Goal: Information Seeking & Learning: Learn about a topic

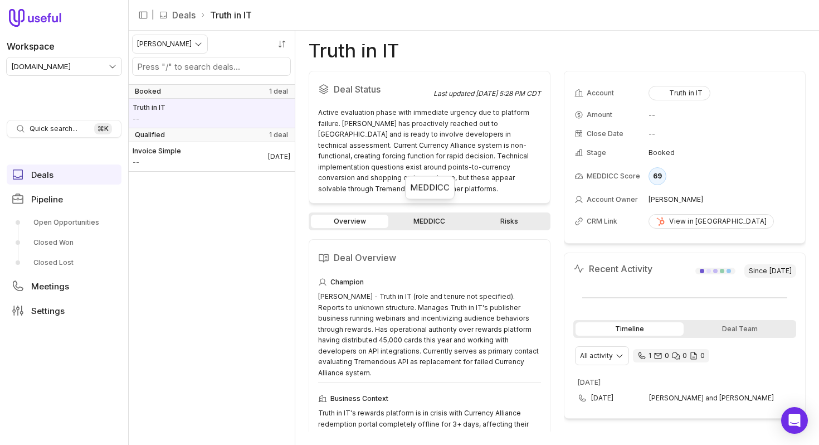
click at [443, 215] on link "MEDDICC" at bounding box center [429, 221] width 77 height 13
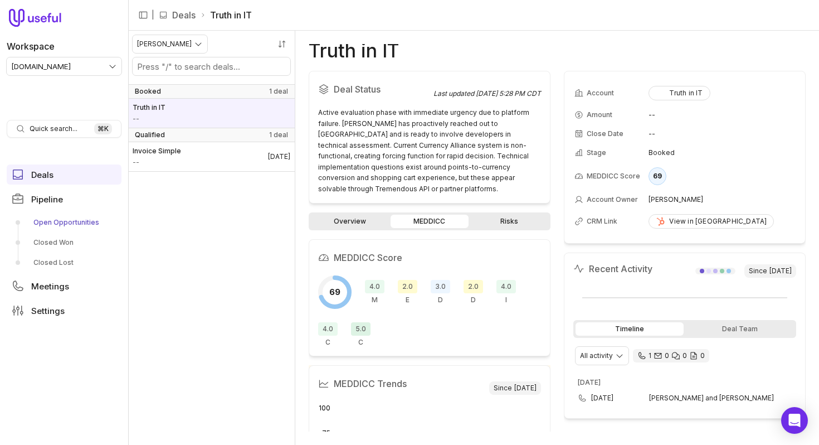
click at [59, 222] on link "Open Opportunities" at bounding box center [64, 222] width 115 height 18
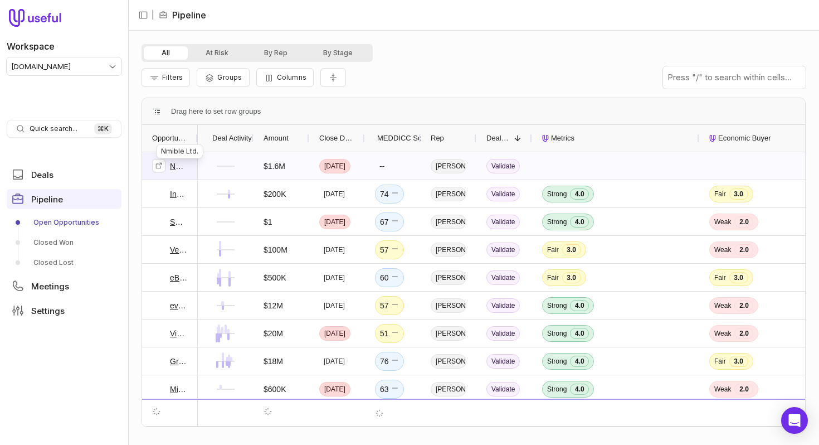
click at [175, 167] on link "Nmible Ltd." at bounding box center [179, 165] width 18 height 13
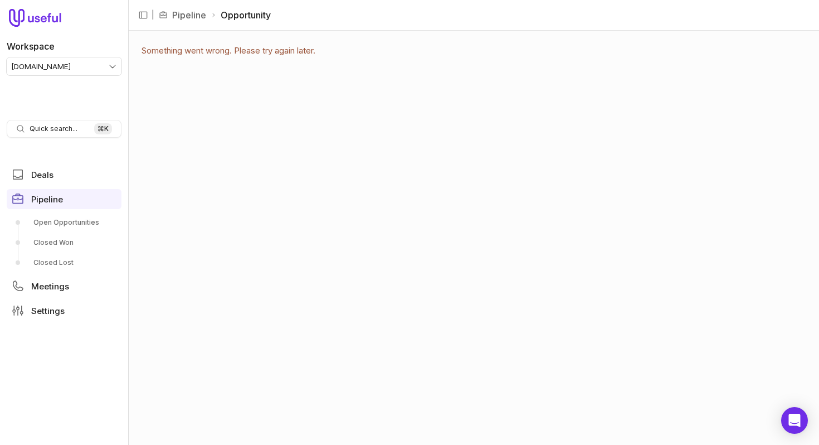
click at [76, 65] on html "Workspace tremendous.com Quick search... ⌘ K Deals Pipeline Open Opportunities …" at bounding box center [409, 222] width 819 height 445
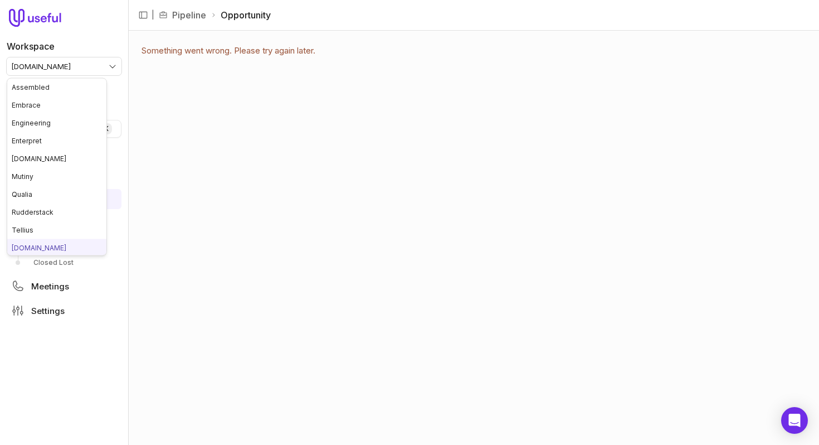
scroll to position [2, 0]
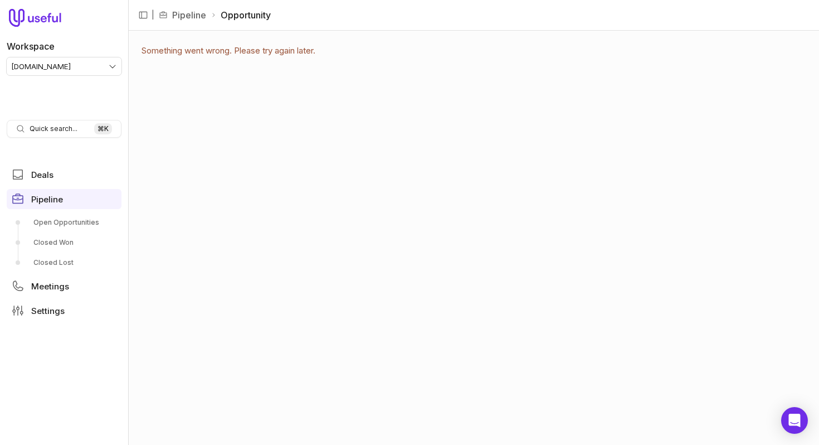
click at [96, 65] on html "Workspace tremendous.com Quick search... ⌘ K Deals Pipeline Open Opportunities …" at bounding box center [409, 222] width 819 height 445
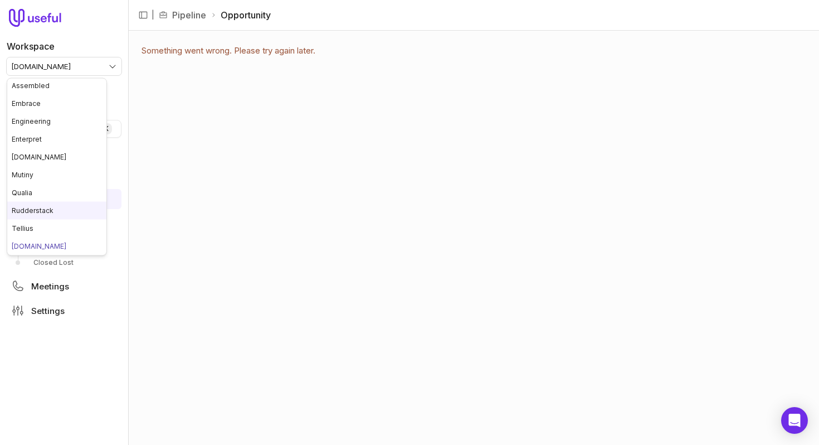
scroll to position [20, 0]
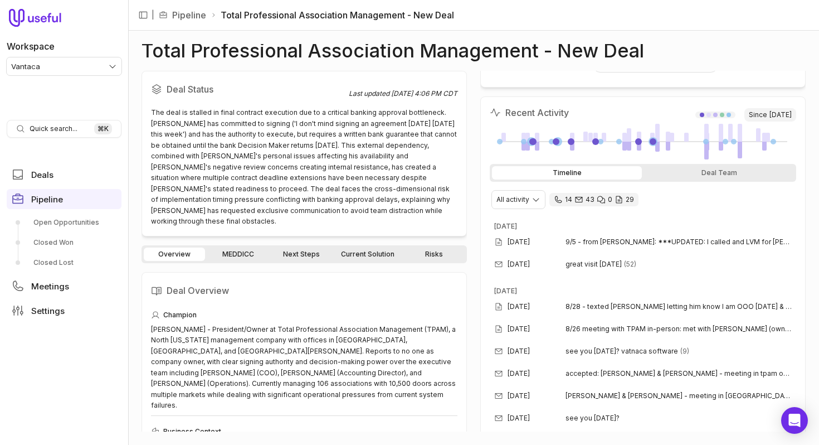
scroll to position [208, 0]
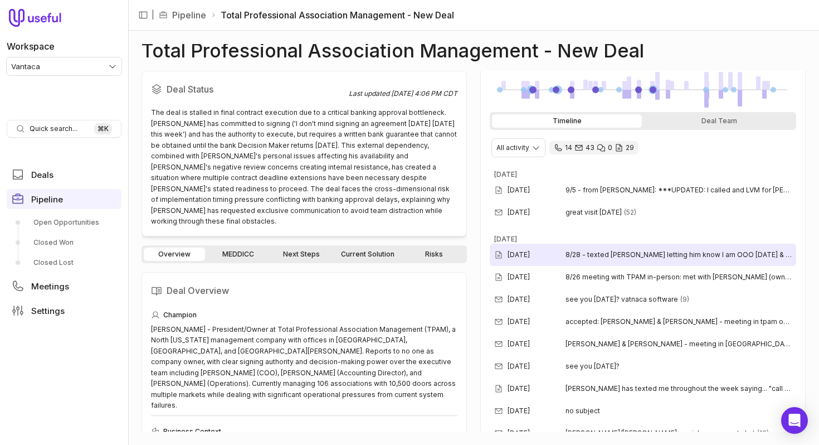
click at [615, 260] on div "[DATE] 8/28 - texted [PERSON_NAME] letting him know I am OOO [DATE] & nudging f…" at bounding box center [643, 255] width 307 height 22
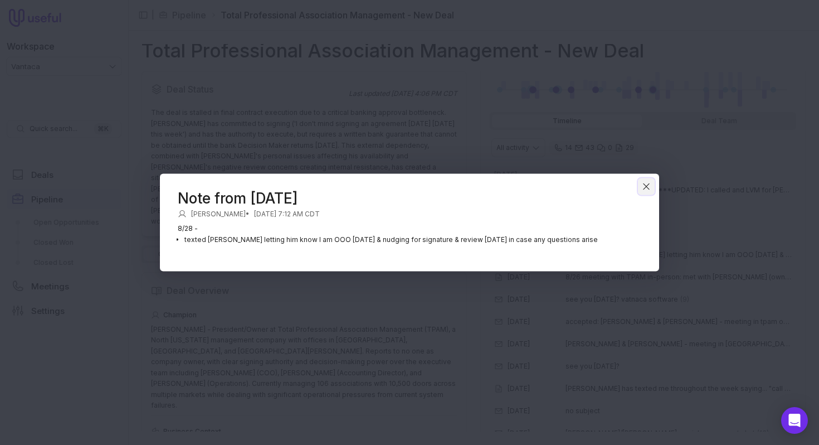
click at [653, 188] on button "Close" at bounding box center [646, 186] width 17 height 17
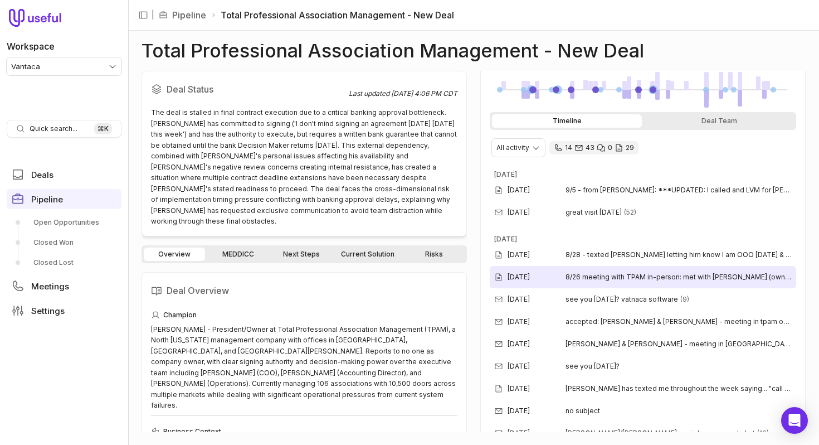
click at [629, 281] on span "8/26 meeting with TPAM in-person: met with [PERSON_NAME] (owner) and [PERSON_NA…" at bounding box center [679, 277] width 226 height 9
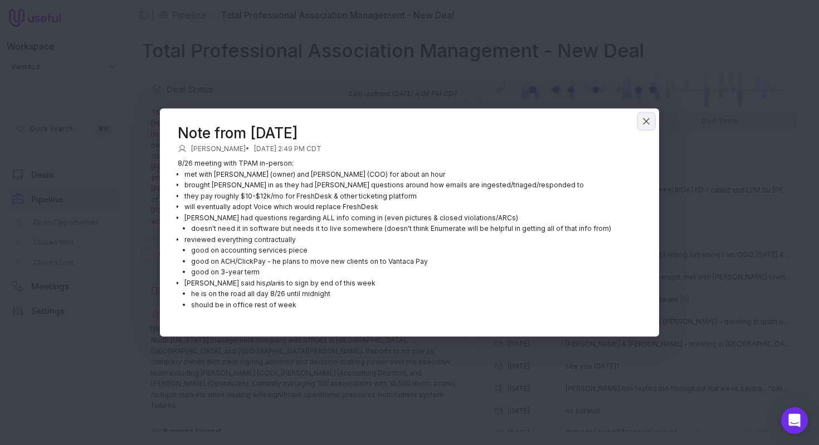
click at [647, 119] on icon "Close" at bounding box center [647, 122] width 10 height 10
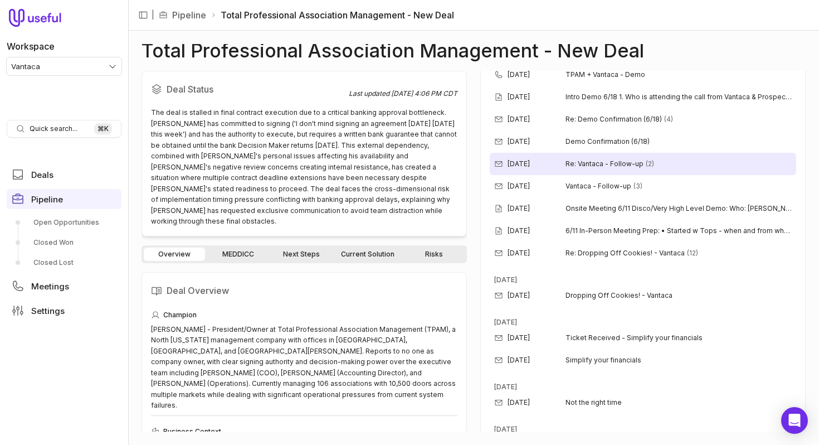
scroll to position [1969, 0]
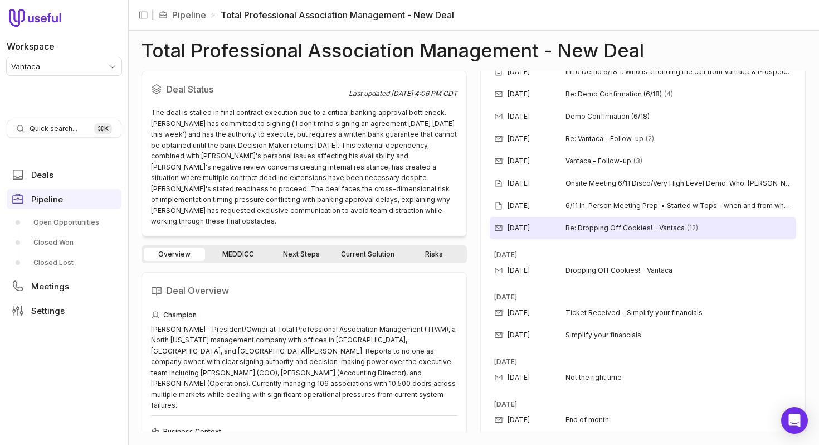
click at [599, 234] on div "[DATE] Re: Dropping Off Cookies! - Vantaca (12)" at bounding box center [643, 228] width 307 height 22
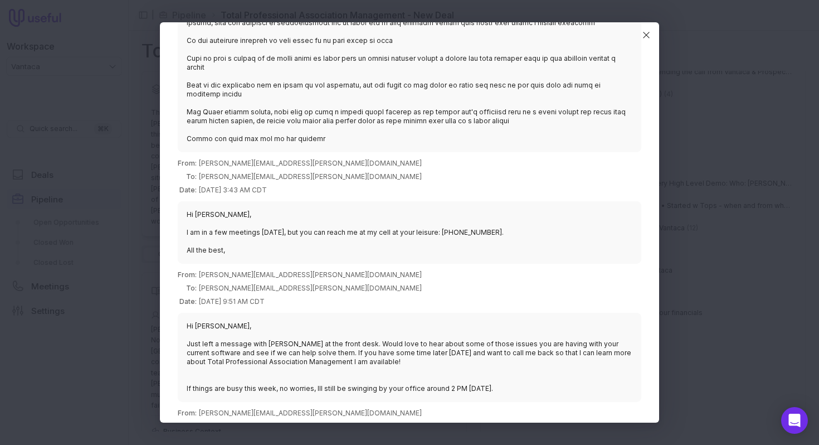
scroll to position [1187, 0]
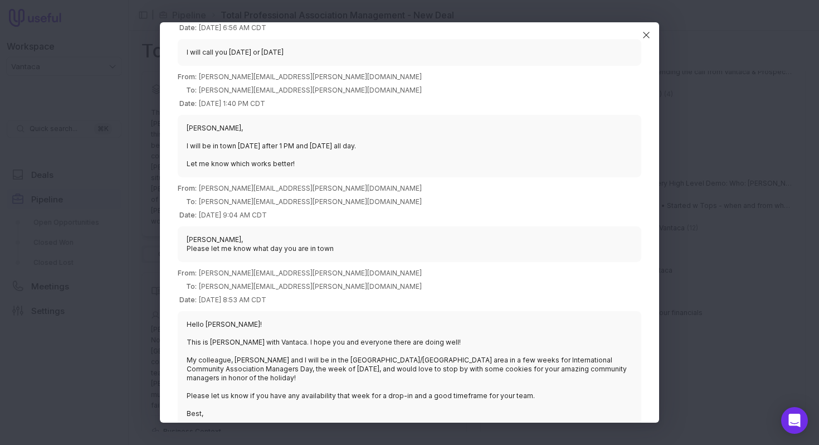
click at [275, 345] on blockquote "Hello [PERSON_NAME]! This is [PERSON_NAME] with Vantaca. I hope you and everyon…" at bounding box center [410, 369] width 464 height 116
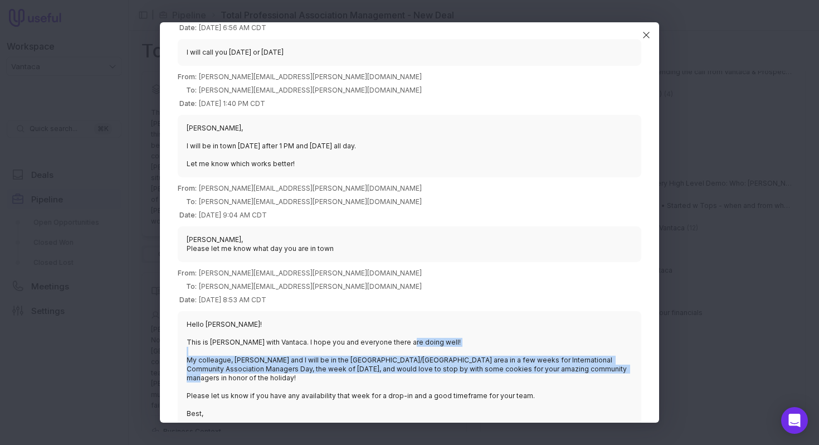
click at [275, 345] on blockquote "Hello [PERSON_NAME]! This is [PERSON_NAME] with Vantaca. I hope you and everyon…" at bounding box center [410, 369] width 464 height 116
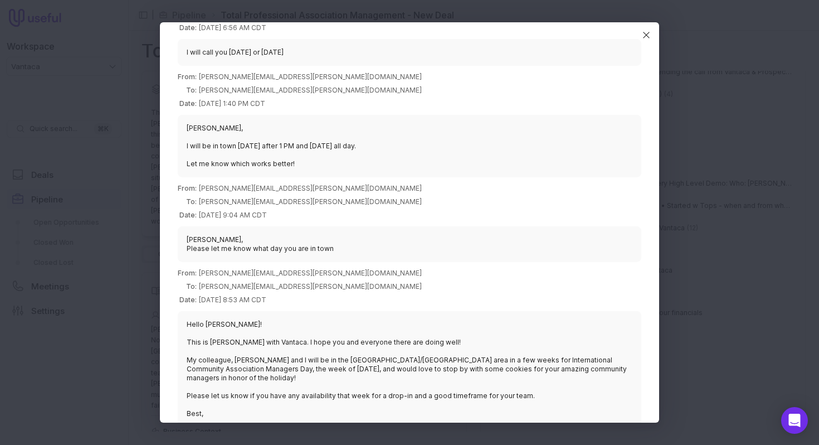
click at [261, 149] on blockquote "[PERSON_NAME], I will be in town [DATE] after 1 PM and [DATE] all day. Let me k…" at bounding box center [410, 146] width 464 height 62
click at [261, 148] on blockquote "[PERSON_NAME], I will be in town [DATE] after 1 PM and [DATE] all day. Let me k…" at bounding box center [410, 146] width 464 height 62
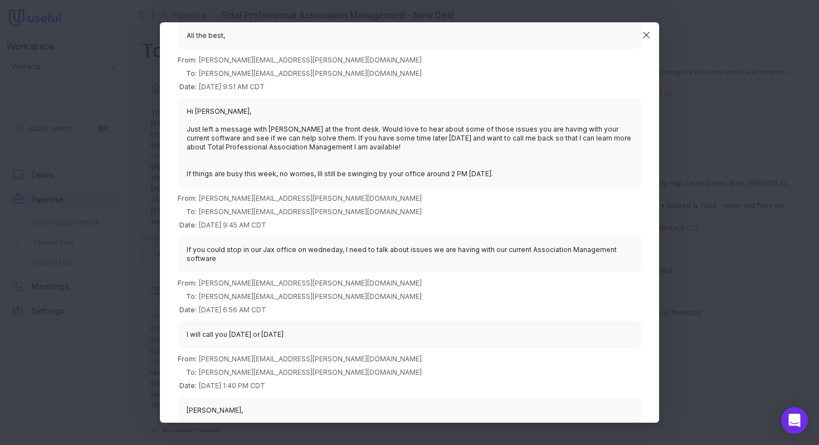
scroll to position [901, 0]
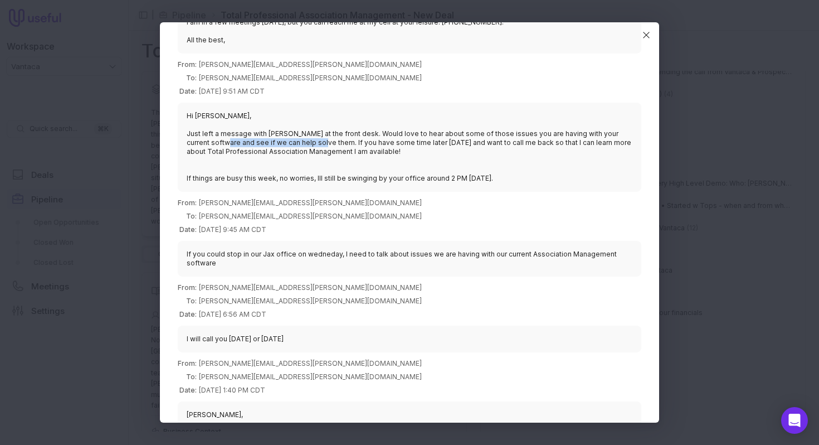
drag, startPoint x: 231, startPoint y: 129, endPoint x: 324, endPoint y: 133, distance: 93.2
click at [324, 133] on blockquote "Hi [PERSON_NAME], Just left a message with [PERSON_NAME] at the front desk. Wou…" at bounding box center [410, 147] width 464 height 89
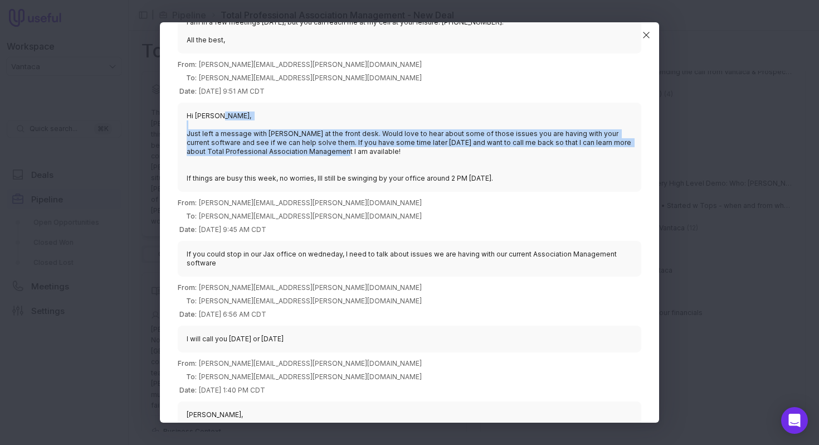
click at [324, 133] on blockquote "Hi [PERSON_NAME], Just left a message with [PERSON_NAME] at the front desk. Wou…" at bounding box center [410, 147] width 464 height 89
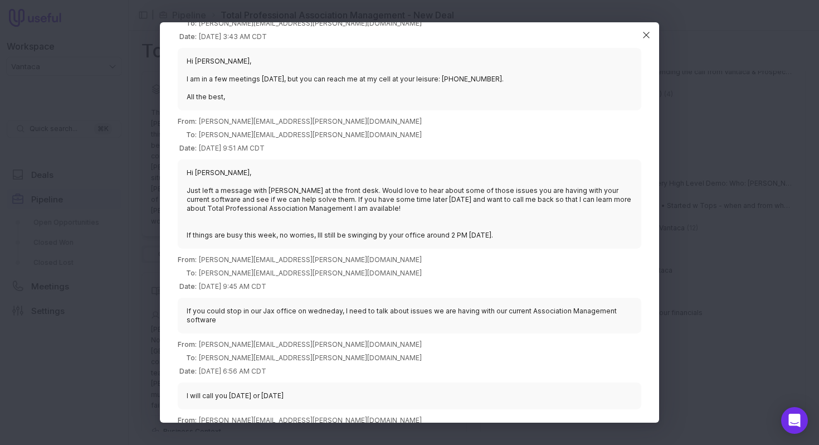
scroll to position [841, 0]
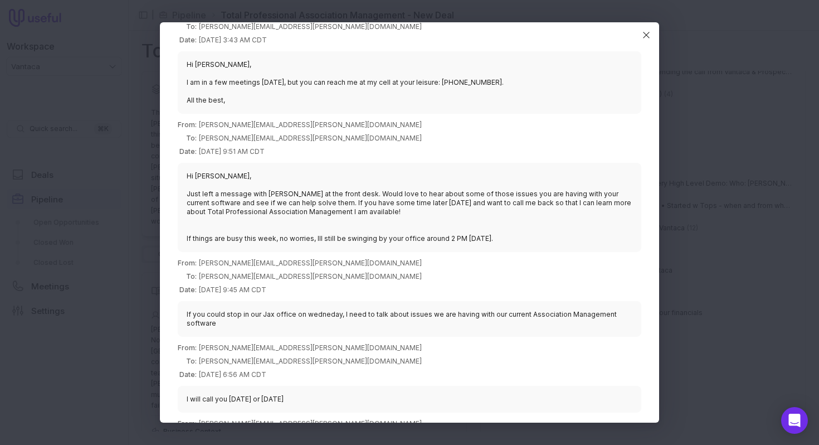
click at [255, 186] on blockquote "Hi [PERSON_NAME], Just left a message with [PERSON_NAME] at the front desk. Wou…" at bounding box center [410, 207] width 464 height 89
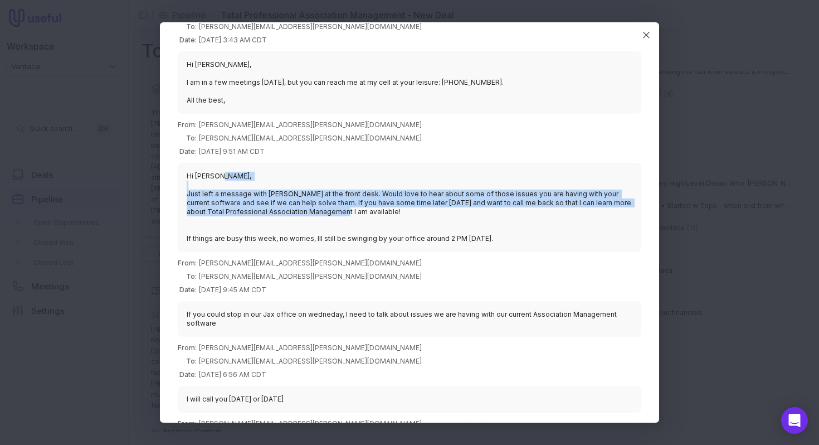
click at [255, 186] on blockquote "Hi [PERSON_NAME], Just left a message with [PERSON_NAME] at the front desk. Wou…" at bounding box center [410, 207] width 464 height 89
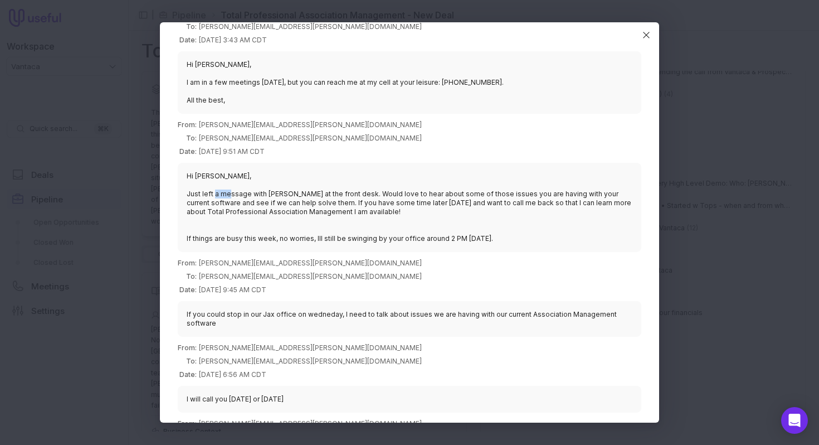
click at [255, 186] on blockquote "Hi [PERSON_NAME], Just left a message with [PERSON_NAME] at the front desk. Wou…" at bounding box center [410, 207] width 464 height 89
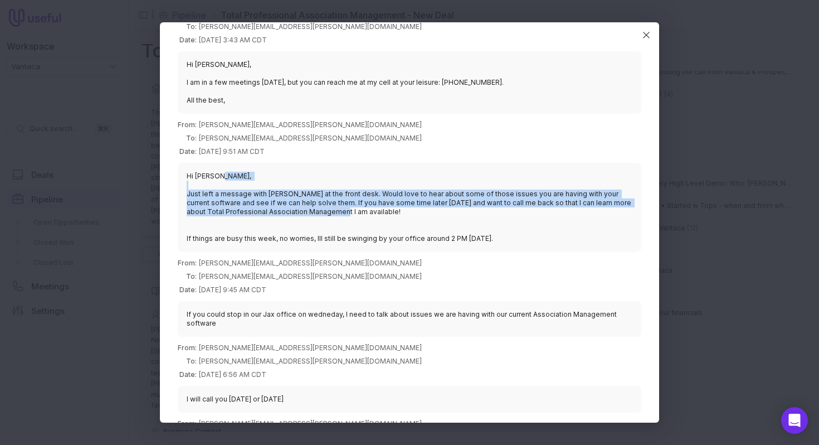
click at [255, 186] on blockquote "Hi [PERSON_NAME], Just left a message with [PERSON_NAME] at the front desk. Wou…" at bounding box center [410, 207] width 464 height 89
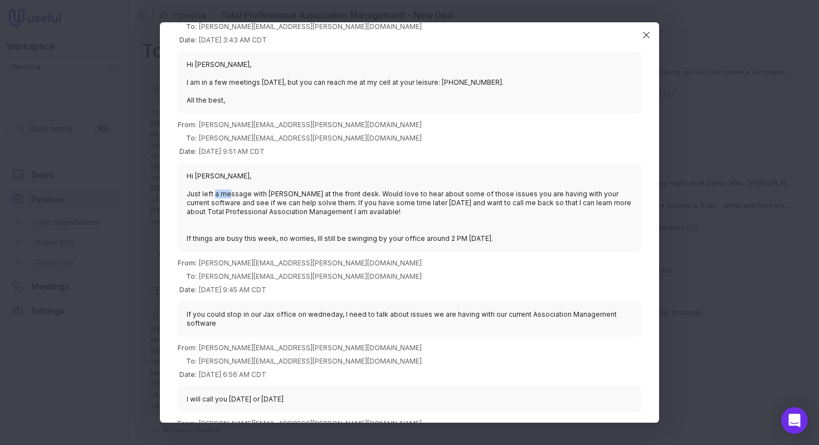
click at [255, 186] on blockquote "Hi [PERSON_NAME], Just left a message with [PERSON_NAME] at the front desk. Wou…" at bounding box center [410, 207] width 464 height 89
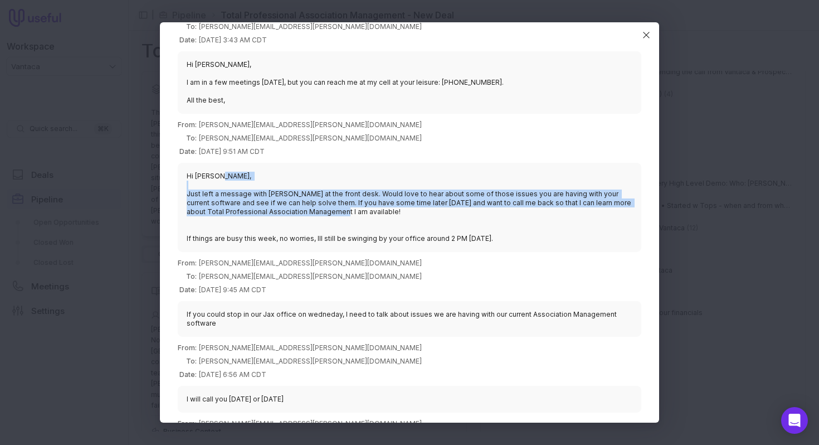
click at [255, 186] on blockquote "Hi [PERSON_NAME], Just left a message with [PERSON_NAME] at the front desk. Wou…" at bounding box center [410, 207] width 464 height 89
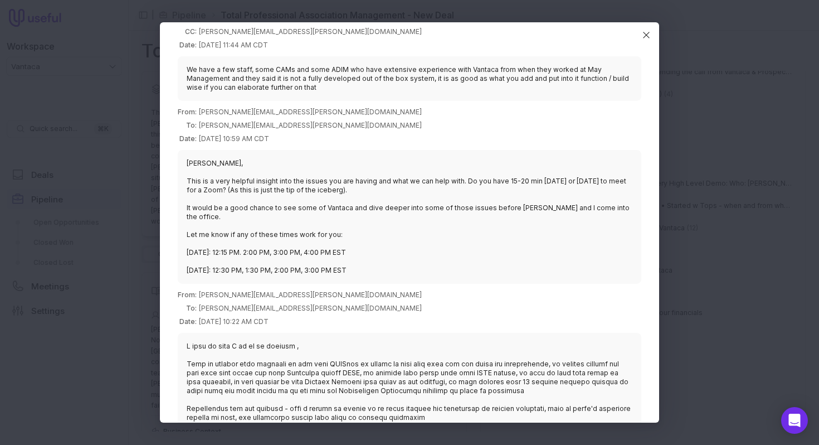
scroll to position [269, 0]
click at [258, 185] on blockquote "[PERSON_NAME], This is a very helpful insight into the issues you are having an…" at bounding box center [410, 218] width 464 height 134
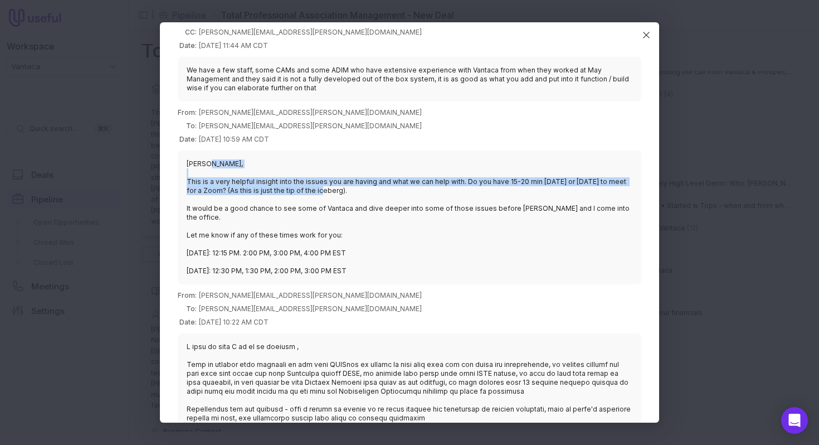
click at [258, 185] on blockquote "[PERSON_NAME], This is a very helpful insight into the issues you are having an…" at bounding box center [410, 218] width 464 height 134
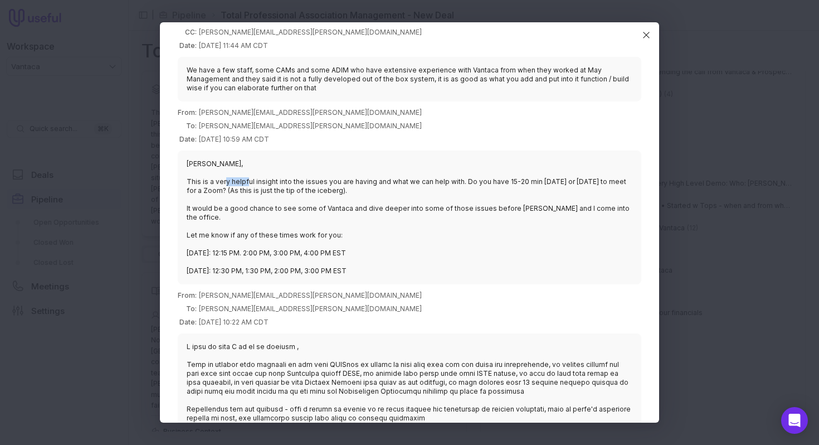
click at [258, 185] on blockquote "[PERSON_NAME], This is a very helpful insight into the issues you are having an…" at bounding box center [410, 218] width 464 height 134
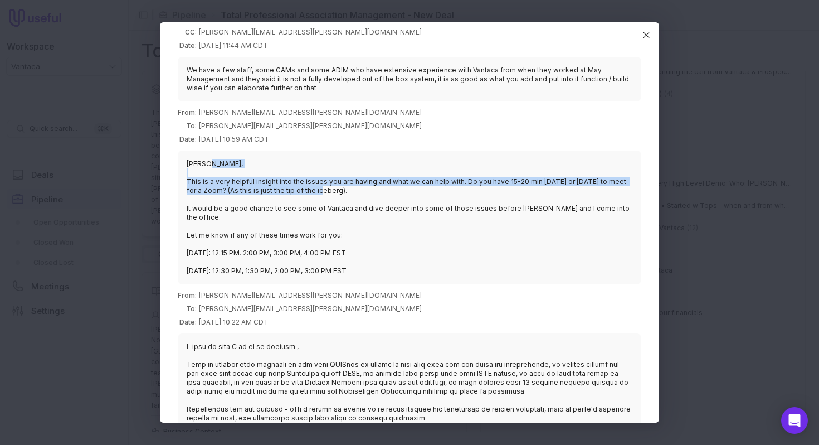
click at [258, 185] on blockquote "[PERSON_NAME], This is a very helpful insight into the issues you are having an…" at bounding box center [410, 218] width 464 height 134
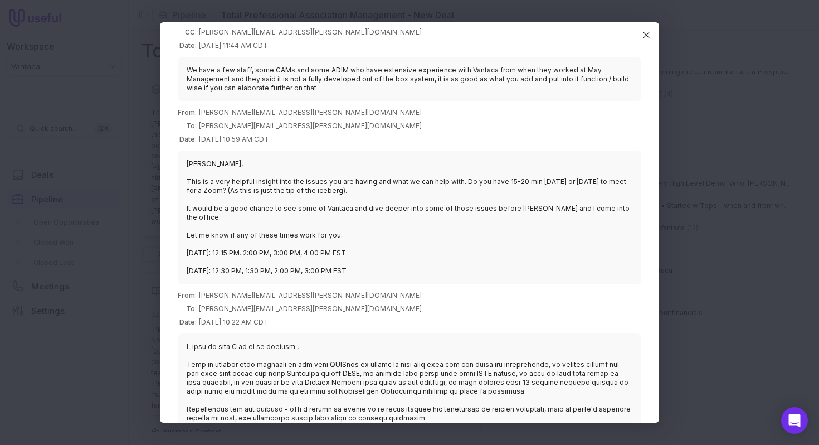
click at [260, 177] on blockquote "[PERSON_NAME], This is a very helpful insight into the issues you are having an…" at bounding box center [410, 218] width 464 height 134
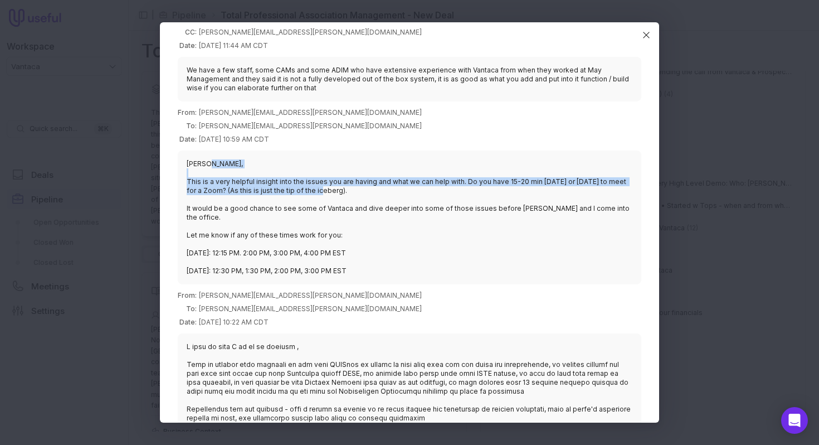
click at [260, 177] on blockquote "[PERSON_NAME], This is a very helpful insight into the issues you are having an…" at bounding box center [410, 218] width 464 height 134
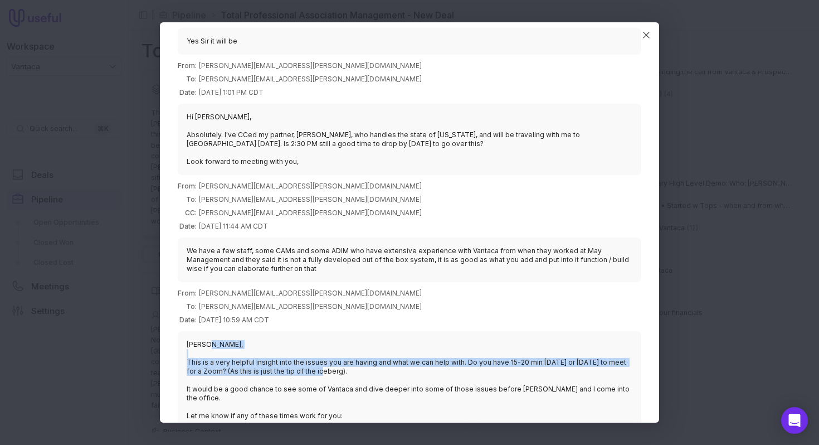
scroll to position [79, 0]
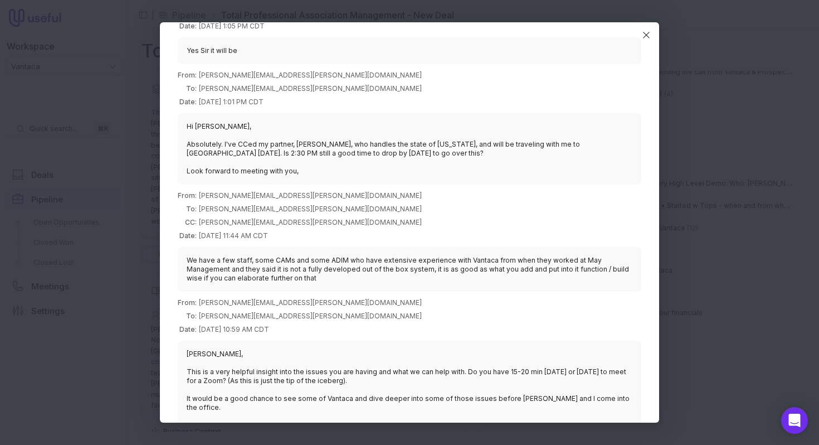
click at [403, 145] on blockquote "Hi [PERSON_NAME], Absolutely. I've CCed my partner, [PERSON_NAME], who handles …" at bounding box center [410, 148] width 464 height 71
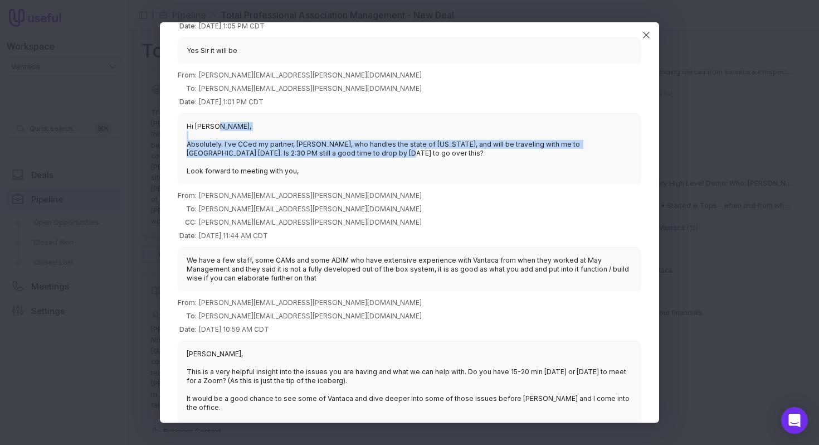
click at [403, 145] on blockquote "Hi [PERSON_NAME], Absolutely. I've CCed my partner, [PERSON_NAME], who handles …" at bounding box center [410, 148] width 464 height 71
click at [402, 145] on blockquote "Hi [PERSON_NAME], Absolutely. I've CCed my partner, [PERSON_NAME], who handles …" at bounding box center [410, 148] width 464 height 71
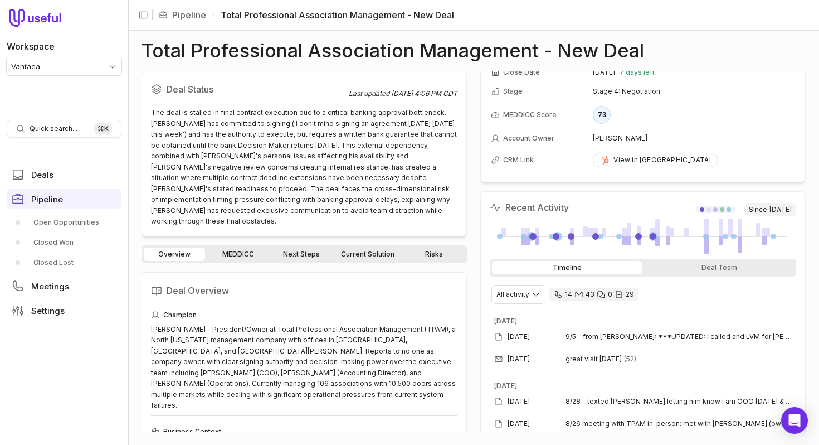
scroll to position [0, 0]
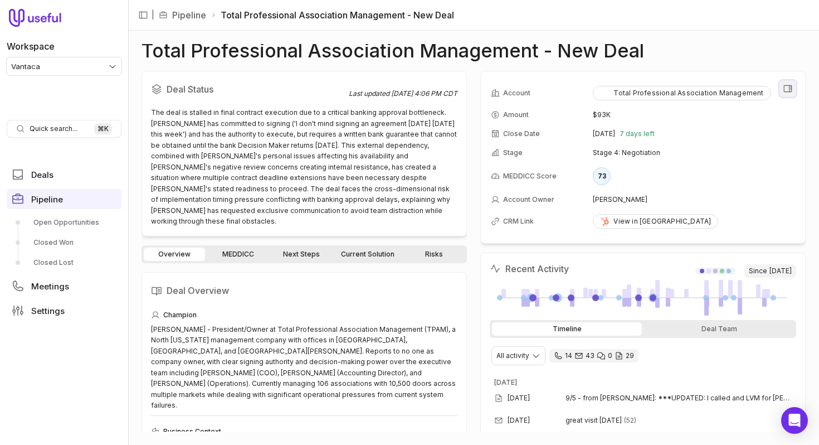
click at [792, 86] on icon "View all fields" at bounding box center [788, 89] width 10 height 10
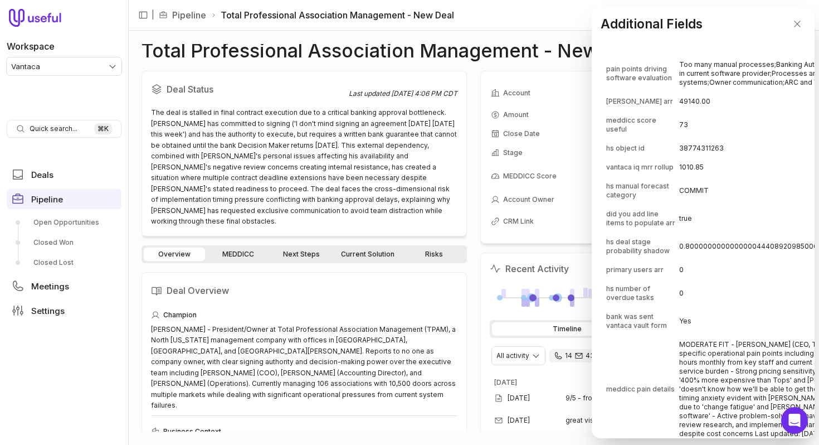
click at [612, 224] on span "did you add line items to populate arr" at bounding box center [642, 219] width 72 height 18
click at [633, 227] on span "did you add line items to populate arr" at bounding box center [642, 219] width 72 height 18
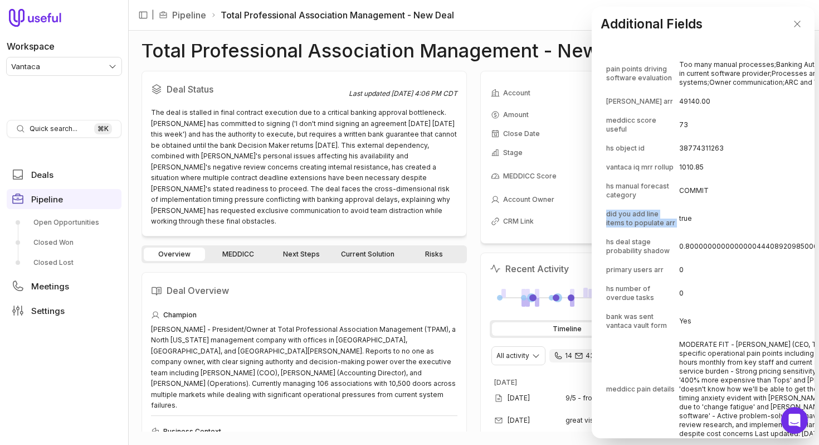
click at [633, 227] on span "did you add line items to populate arr" at bounding box center [642, 219] width 72 height 18
click at [622, 195] on span "hs manual forecast category" at bounding box center [642, 191] width 72 height 18
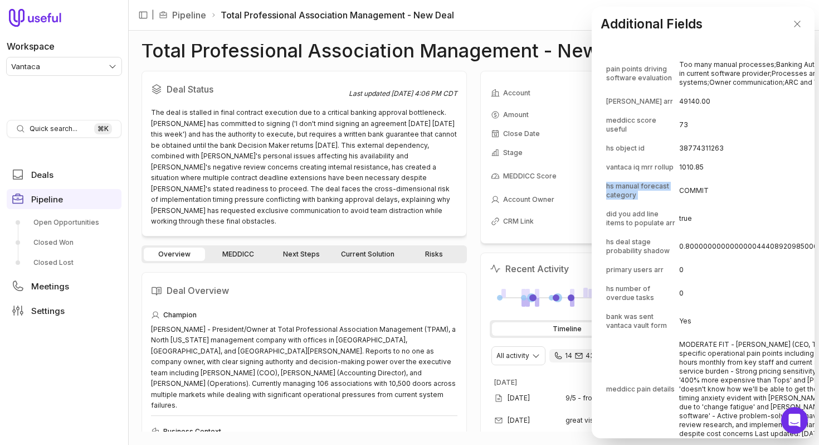
click at [622, 195] on span "hs manual forecast category" at bounding box center [642, 191] width 72 height 18
click at [620, 105] on span "[PERSON_NAME] arr" at bounding box center [639, 101] width 67 height 9
drag, startPoint x: 674, startPoint y: 101, endPoint x: 686, endPoint y: 99, distance: 11.8
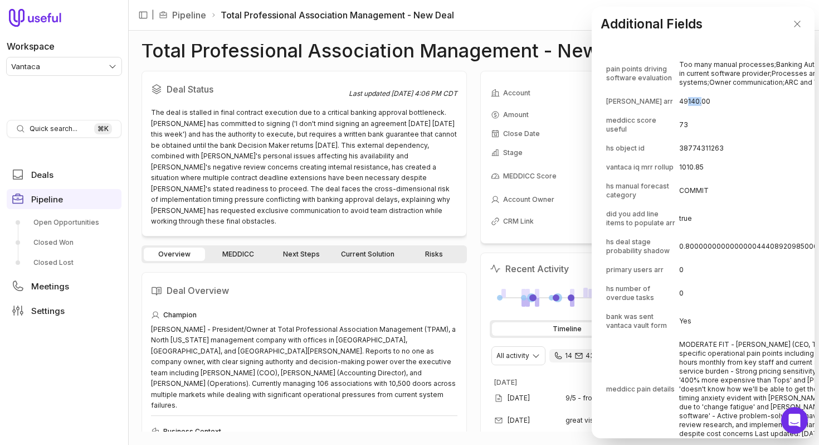
click at [686, 99] on td "49140.00" at bounding box center [806, 102] width 252 height 18
click at [800, 23] on icon "Close" at bounding box center [798, 24] width 10 height 10
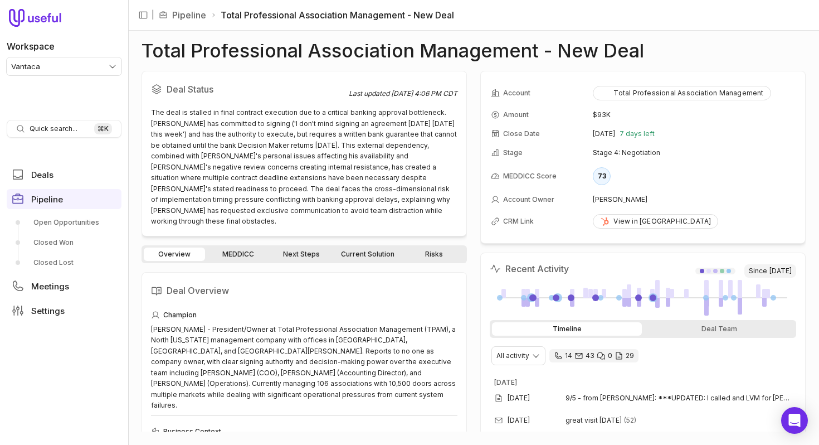
click at [474, 160] on div "Deal Status Last updated [DATE] 4:06 PM CDT The deal is stalled in final contra…" at bounding box center [474, 251] width 664 height 361
